Goal: Transaction & Acquisition: Obtain resource

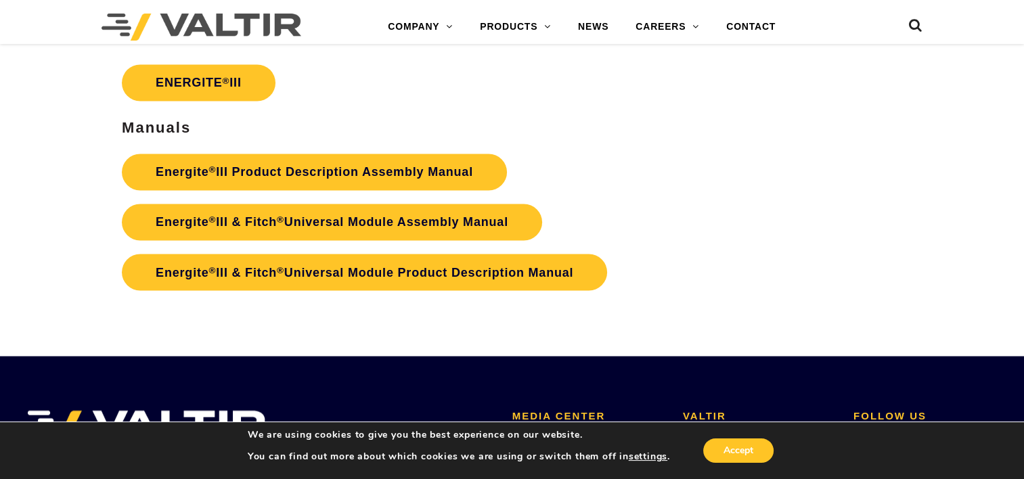
scroll to position [2311, 0]
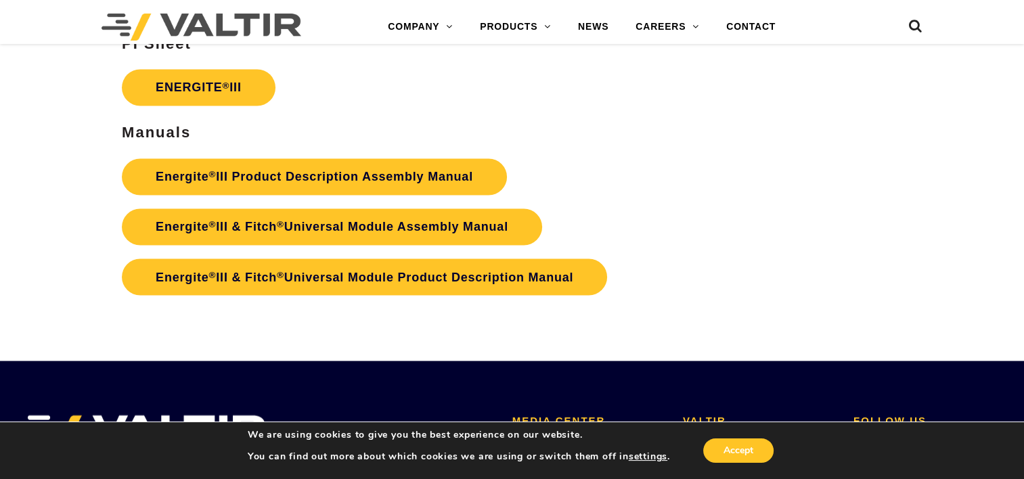
drag, startPoint x: 365, startPoint y: 159, endPoint x: 388, endPoint y: 141, distance: 29.5
click at [388, 141] on div "Product Documents PI Sheet ENERGITE ® III Manuals Energite ® III Product Descri…" at bounding box center [384, 132] width 524 height 338
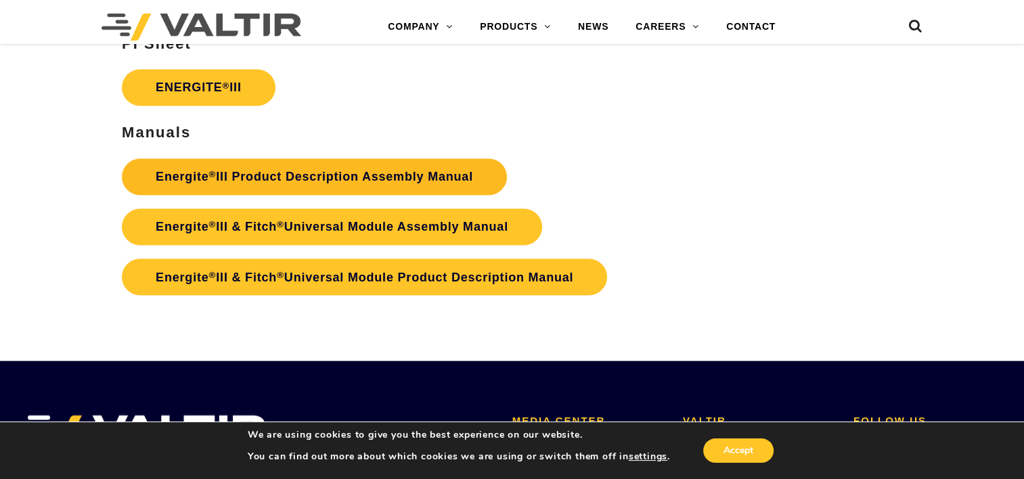
click at [357, 176] on link "Energite ® III Product Description Assembly Manual" at bounding box center [314, 176] width 385 height 37
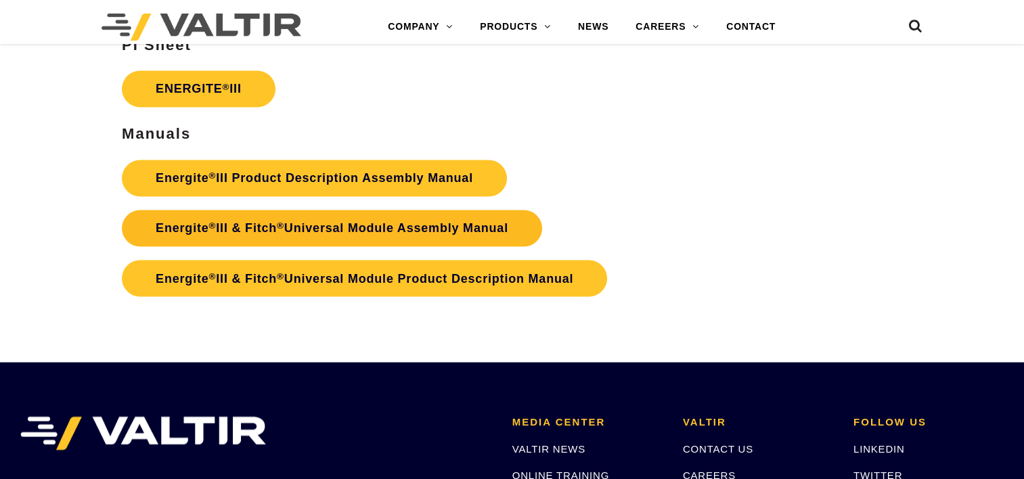
scroll to position [2311, 0]
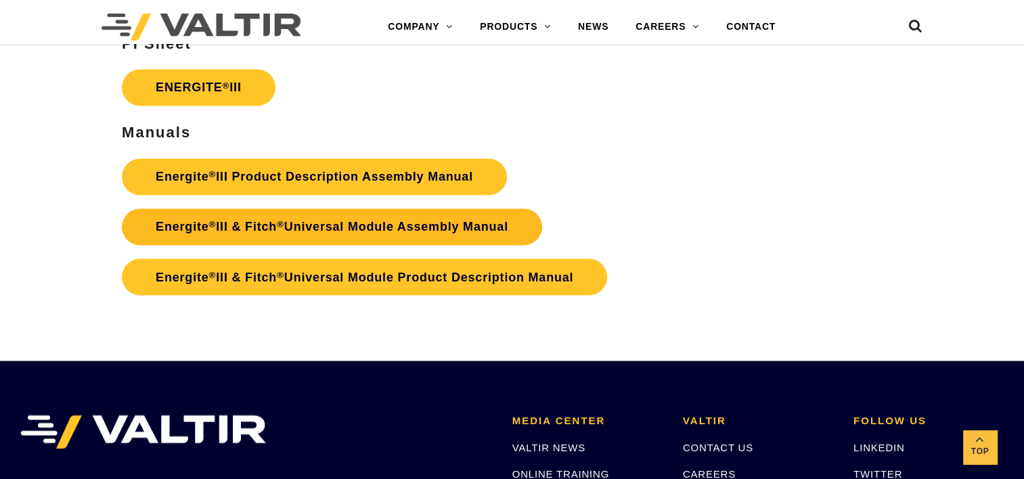
click at [290, 234] on link "Energite ® III & Fitch ® Universal Module Assembly Manual" at bounding box center [332, 226] width 420 height 37
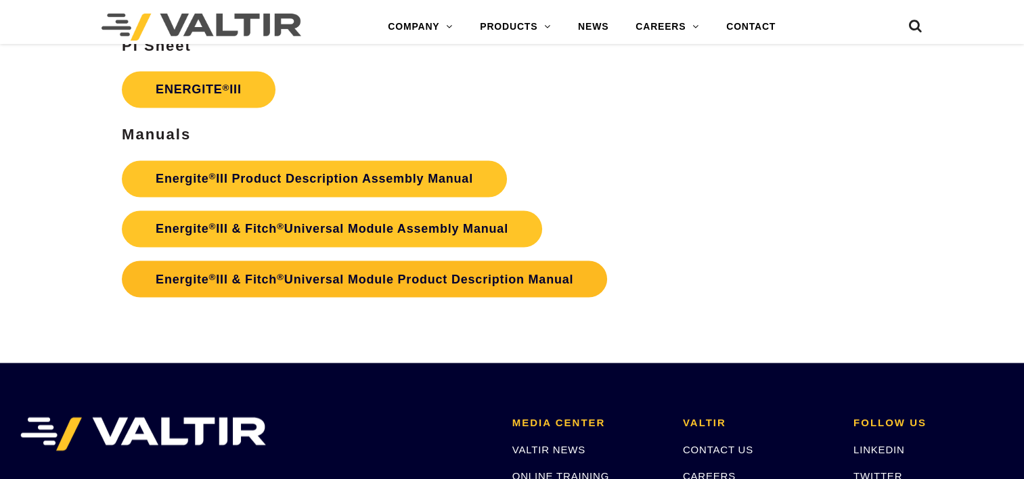
scroll to position [2311, 0]
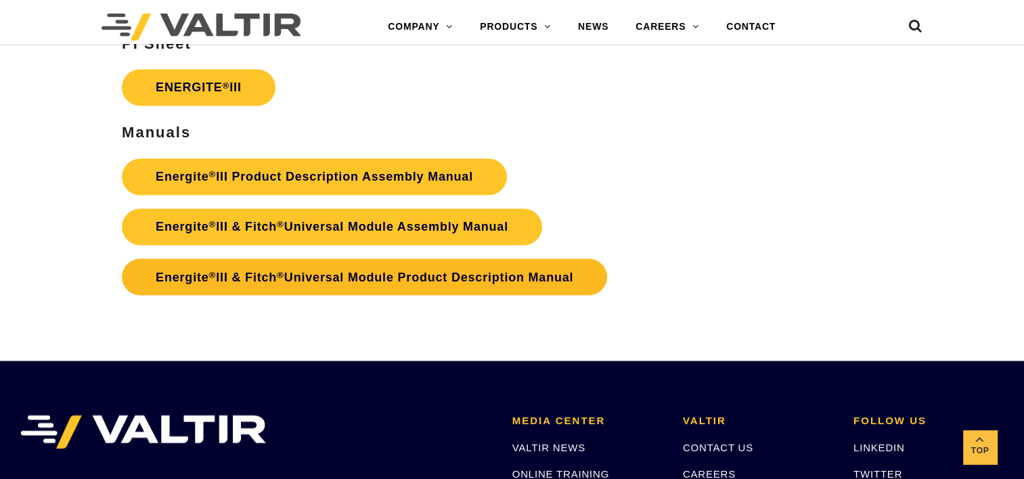
click at [371, 284] on link "Energite ® III & Fitch ® Universal Module Product Description Manual" at bounding box center [364, 276] width 485 height 37
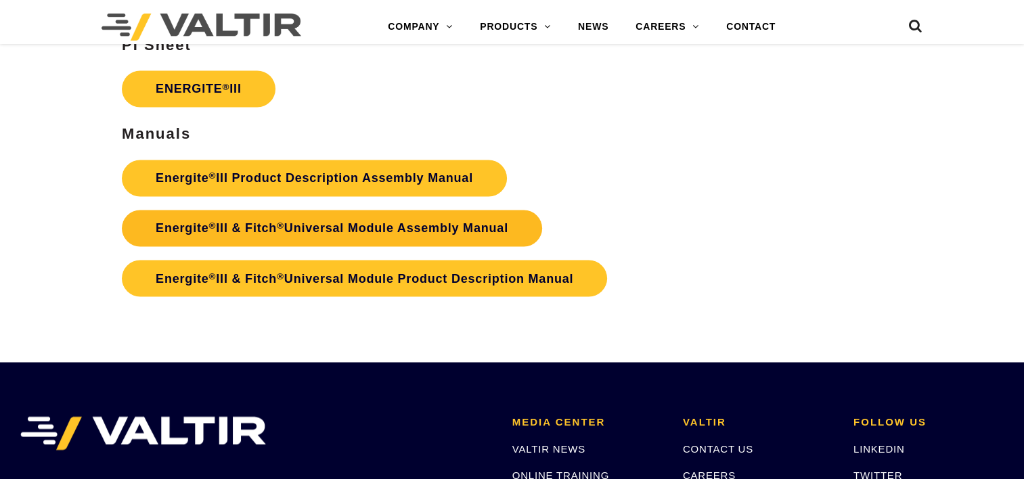
scroll to position [2311, 0]
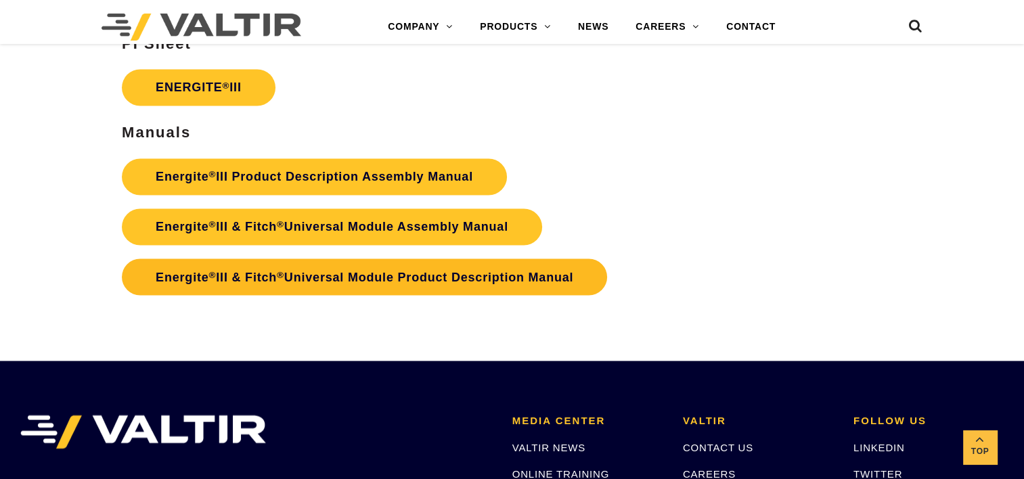
click at [402, 273] on link "Energite ® III & Fitch ® Universal Module Product Description Manual" at bounding box center [364, 276] width 485 height 37
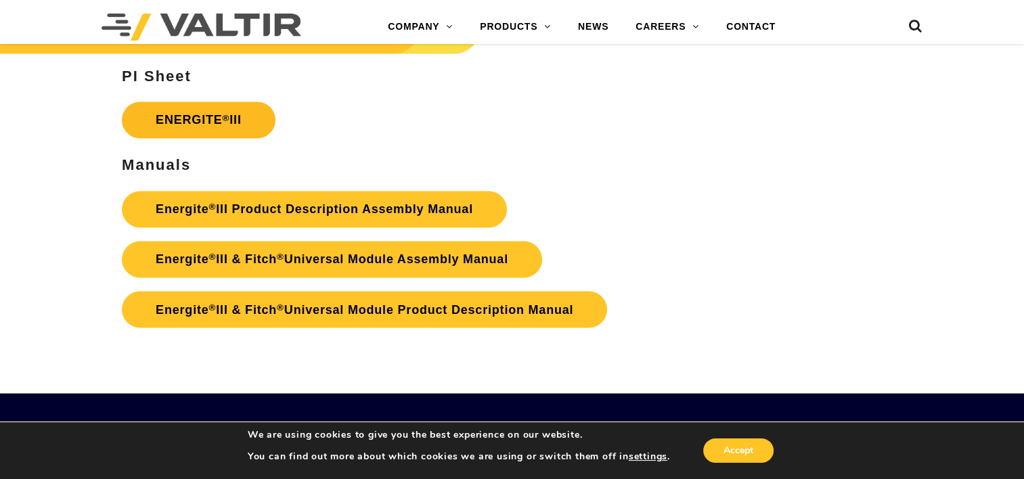
scroll to position [2273, 0]
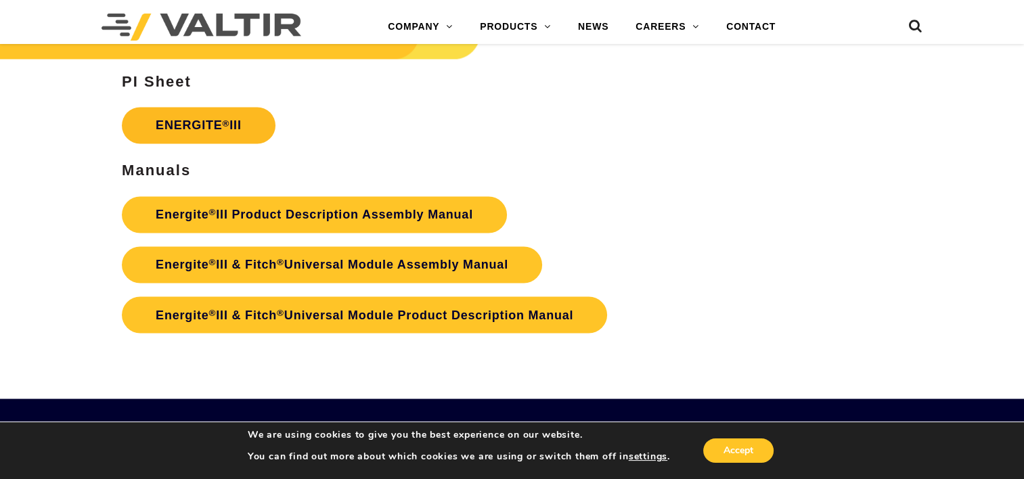
click at [230, 122] on link "ENERGITE ® III" at bounding box center [199, 125] width 154 height 37
